Goal: Check status: Check status

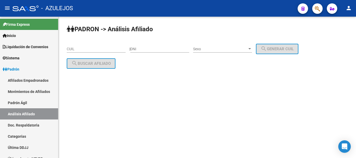
click at [177, 51] on input "DNI" at bounding box center [159, 49] width 59 height 4
paste input "23769445"
type input "23769445"
click at [215, 48] on span "Sexo" at bounding box center [220, 49] width 54 height 4
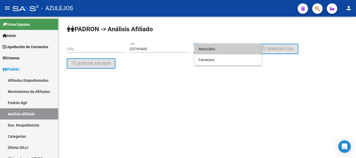
click at [221, 52] on span "Masculino" at bounding box center [227, 48] width 59 height 11
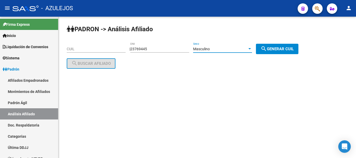
click at [276, 47] on span "search Generar CUIL" at bounding box center [276, 49] width 33 height 5
type input "20-23769445-8"
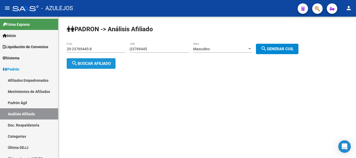
click at [85, 59] on button "search Buscar afiliado" at bounding box center [91, 63] width 49 height 10
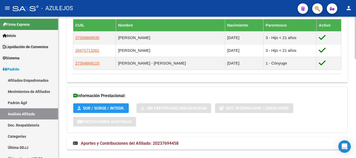
scroll to position [331, 0]
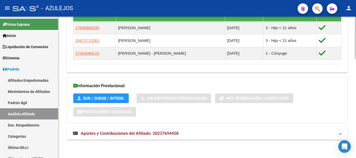
click at [115, 134] on span "Aportes y Contribuciones del Afiliado: 20237694458" at bounding box center [130, 133] width 98 height 5
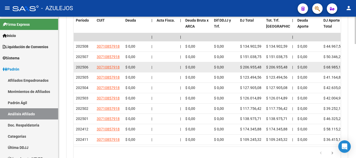
scroll to position [565, 0]
